Goal: Information Seeking & Learning: Check status

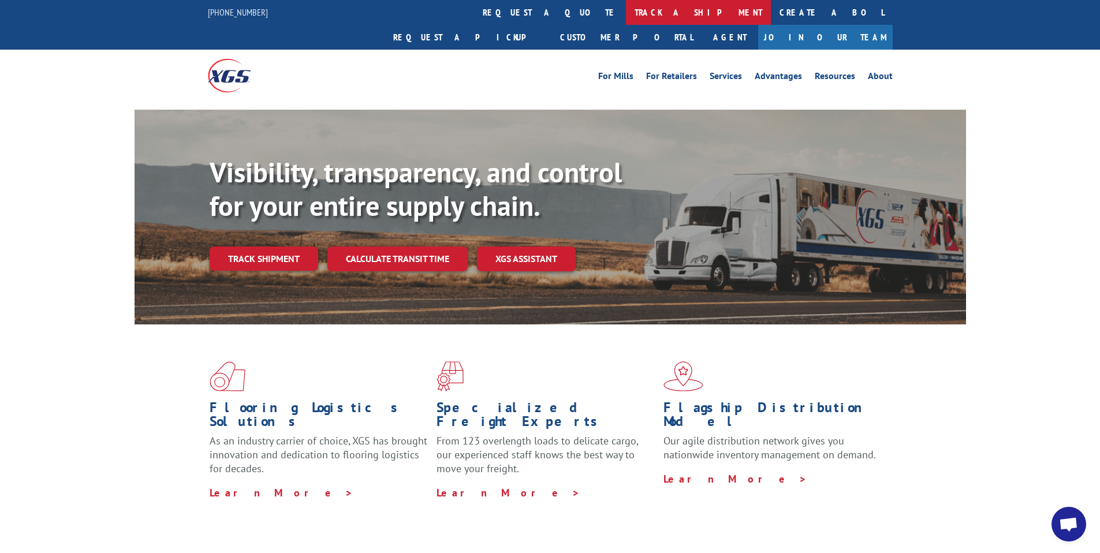
click at [626, 14] on link "track a shipment" at bounding box center [698, 12] width 145 height 25
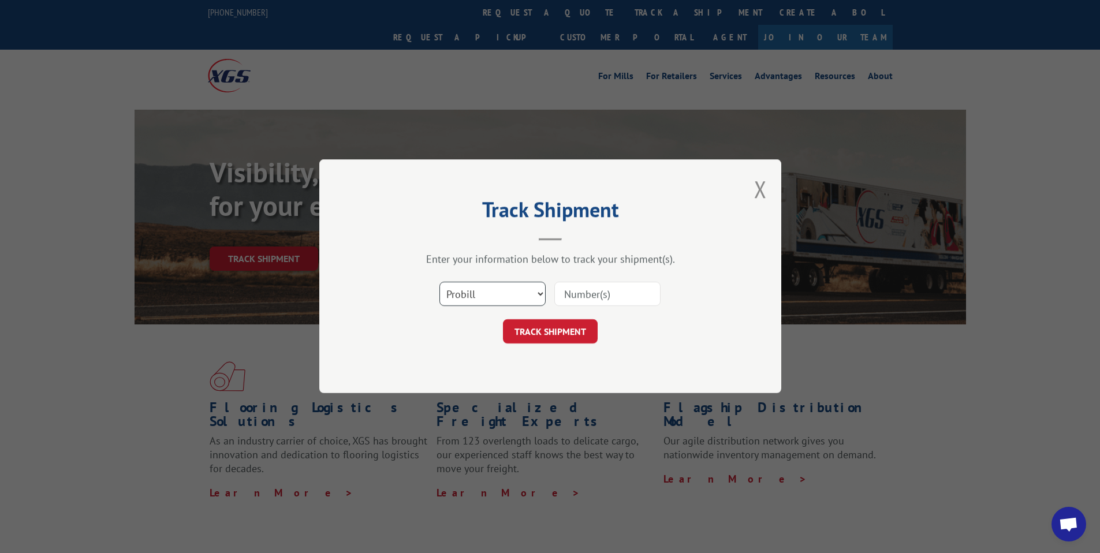
click at [541, 292] on select "Select category... Probill BOL PO" at bounding box center [492, 294] width 106 height 24
select select "bol"
click at [575, 293] on input at bounding box center [607, 294] width 106 height 24
type input "14640117"
click at [568, 331] on button "TRACK SHIPMENT" at bounding box center [550, 332] width 95 height 24
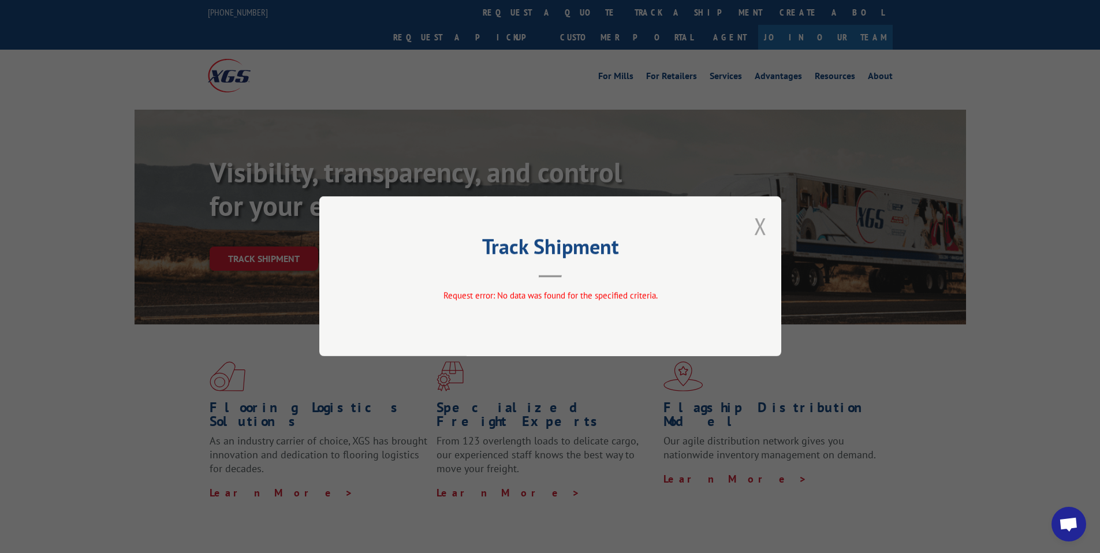
click at [761, 226] on button "Close modal" at bounding box center [760, 226] width 13 height 31
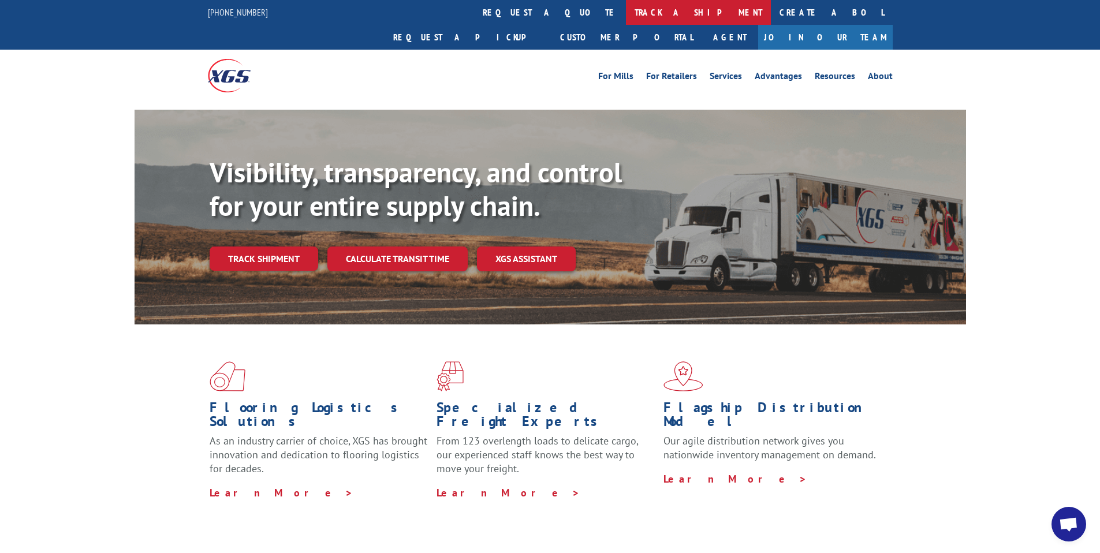
click at [626, 8] on link "track a shipment" at bounding box center [698, 12] width 145 height 25
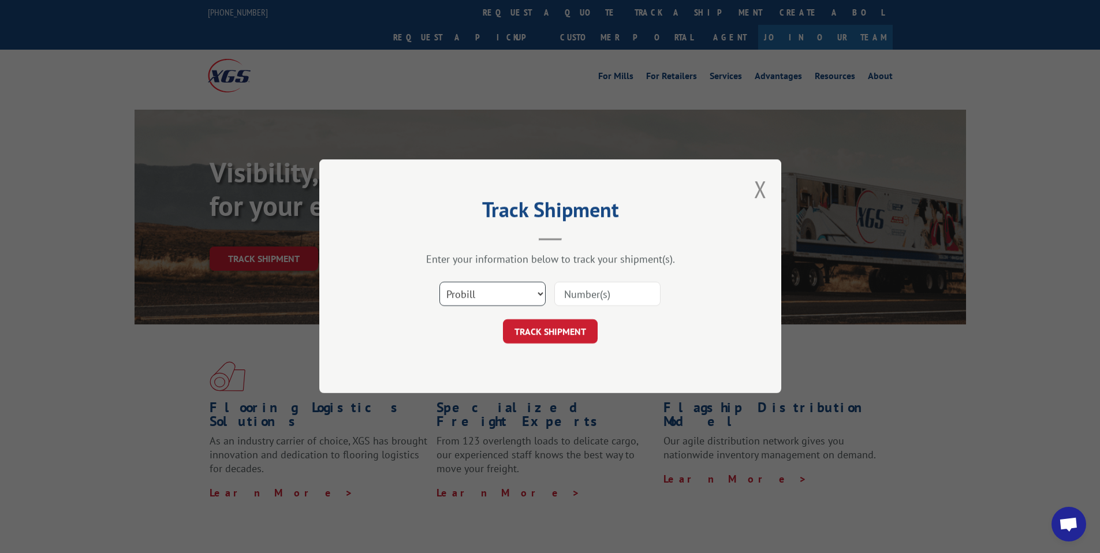
click at [539, 293] on select "Select category... Probill BOL PO" at bounding box center [492, 294] width 106 height 24
select select "bol"
click at [584, 293] on input at bounding box center [607, 294] width 106 height 24
type input "528117852"
click at [557, 337] on button "TRACK SHIPMENT" at bounding box center [550, 332] width 95 height 24
